Goal: Task Accomplishment & Management: Complete application form

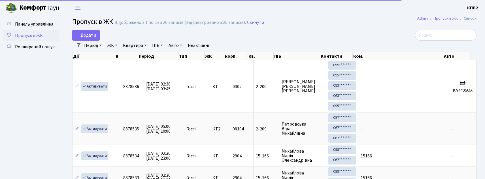
select select "25"
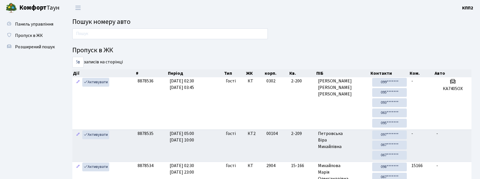
click at [169, 20] on h2 "Пошук номеру авто" at bounding box center [271, 22] width 399 height 8
click at [33, 33] on span "Пропуск в ЖК" at bounding box center [29, 35] width 28 height 6
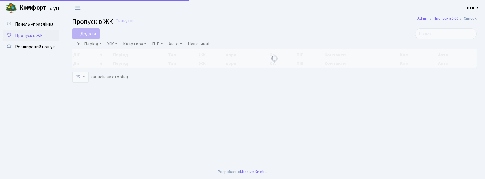
select select "25"
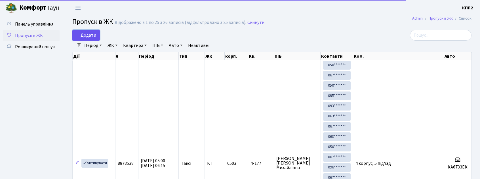
click at [79, 32] on link "Додати" at bounding box center [86, 35] width 28 height 11
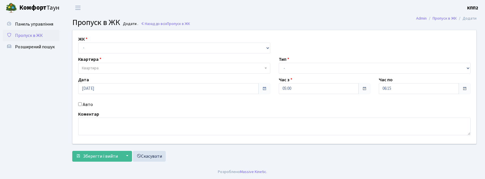
click at [79, 104] on input "Авто" at bounding box center [80, 104] width 4 height 4
checkbox input "true"
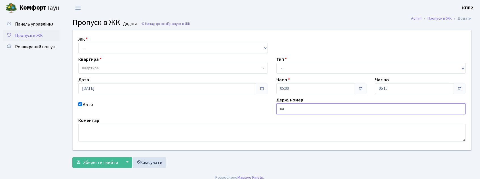
type input "к"
type input "Е"
type input "КА4265РА"
drag, startPoint x: 319, startPoint y: 63, endPoint x: 314, endPoint y: 68, distance: 7.0
click at [318, 64] on select "- Доставка Таксі Гості Сервіс" at bounding box center [370, 68] width 189 height 11
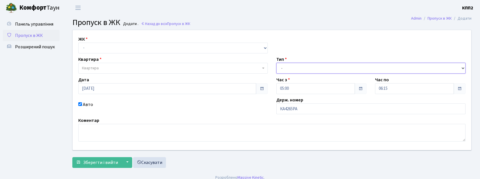
select select "2"
click at [276, 63] on select "- Доставка Таксі Гості Сервіс" at bounding box center [370, 68] width 189 height 11
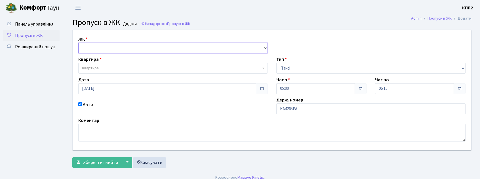
click at [179, 48] on select "- КТ, вул. Регенераторна, 4 КТ2, просп. Соборності, 17 КТ3, вул. Березнева, 16 …" at bounding box center [172, 48] width 189 height 11
select select "271"
click at [78, 43] on select "- КТ, вул. Регенераторна, 4 КТ2, просп. Соборності, 17 КТ3, вул. Березнева, 16 …" at bounding box center [172, 48] width 189 height 11
select select
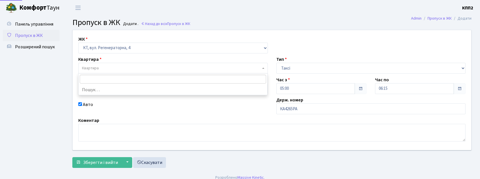
click at [128, 66] on span "Квартира" at bounding box center [171, 68] width 179 height 6
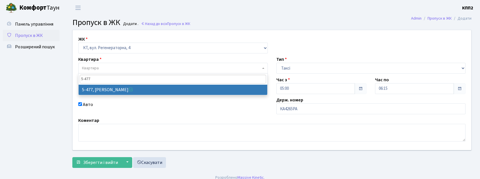
type input "5-477"
select select "2085"
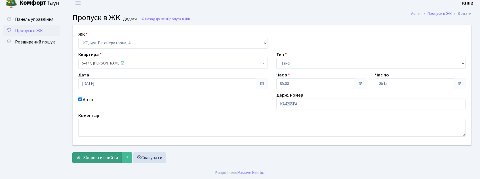
scroll to position [6, 0]
click at [85, 152] on button "Зберегти і вийти" at bounding box center [96, 156] width 49 height 11
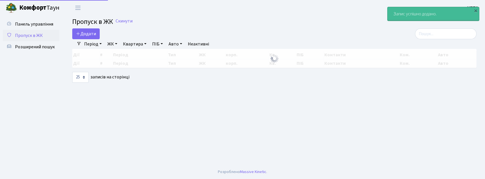
select select "25"
